Goal: Browse casually: Explore the website without a specific task or goal

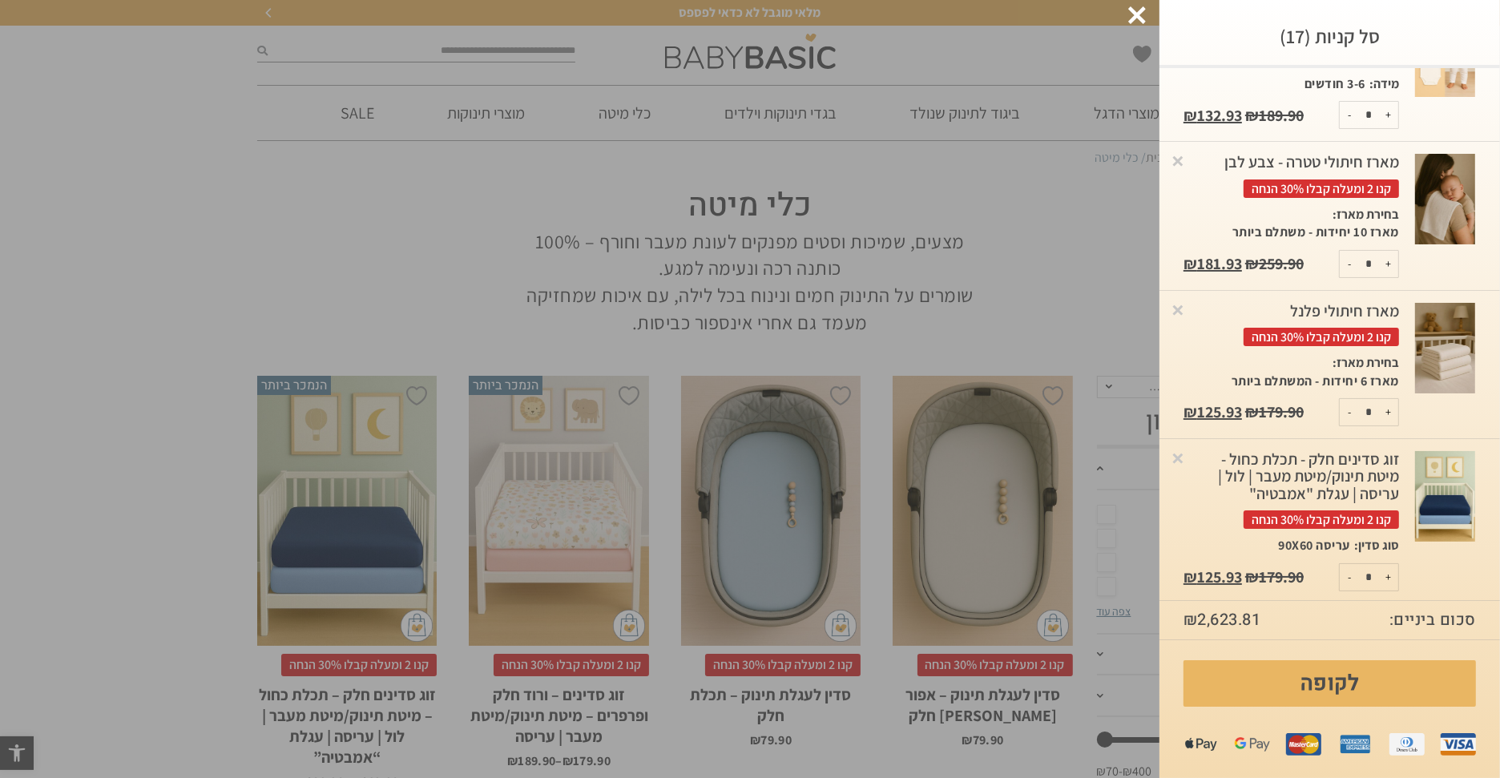
scroll to position [1873, 0]
